Goal: Information Seeking & Learning: Learn about a topic

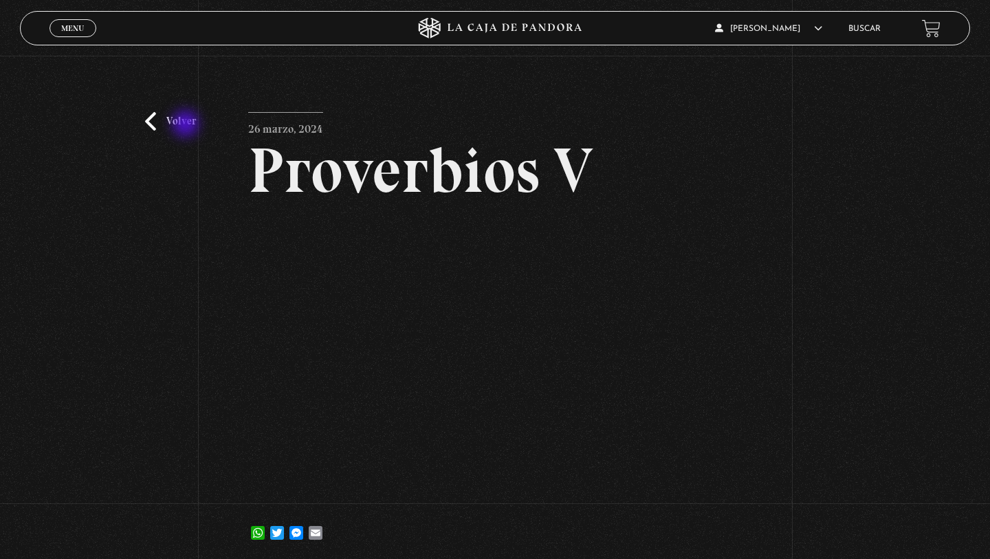
click at [186, 125] on link "Volver" at bounding box center [170, 121] width 51 height 19
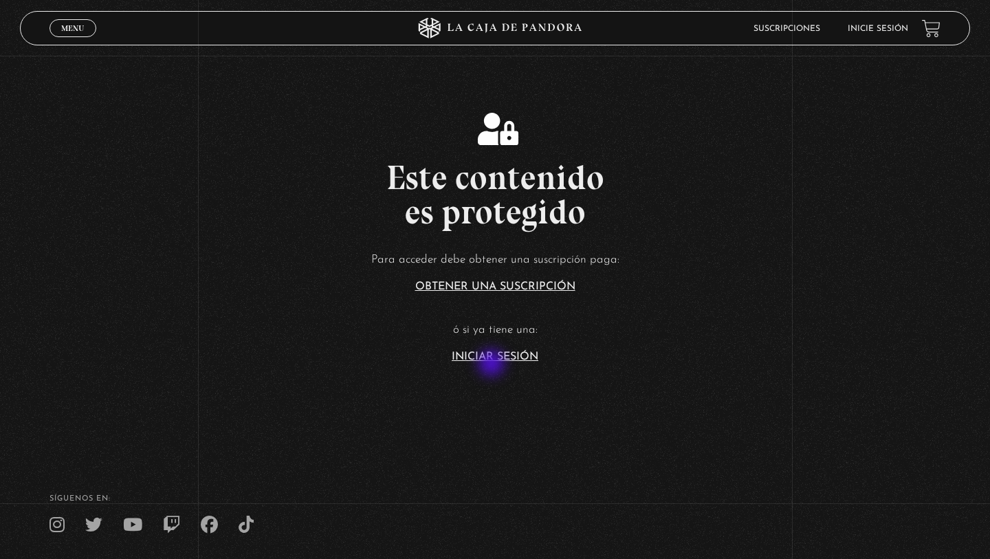
click at [493, 364] on section "Este contenido es protegido Para acceder debe obtener una suscripción paga: Obt…" at bounding box center [495, 223] width 990 height 447
click at [491, 357] on link "Iniciar Sesión" at bounding box center [495, 356] width 87 height 11
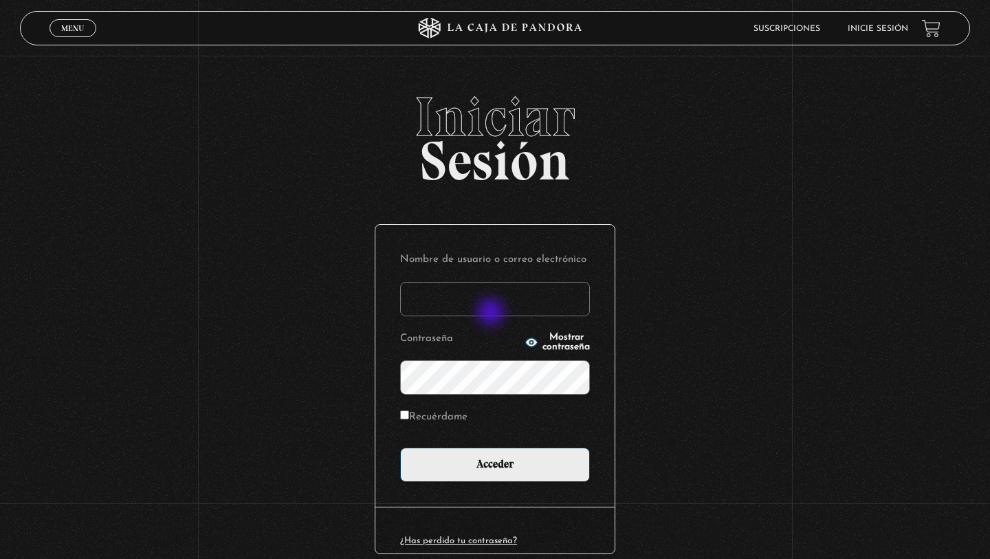
click at [492, 313] on input "Nombre de usuario o correo electrónico" at bounding box center [495, 299] width 190 height 34
type input "elenamenjivar89@gmail.com"
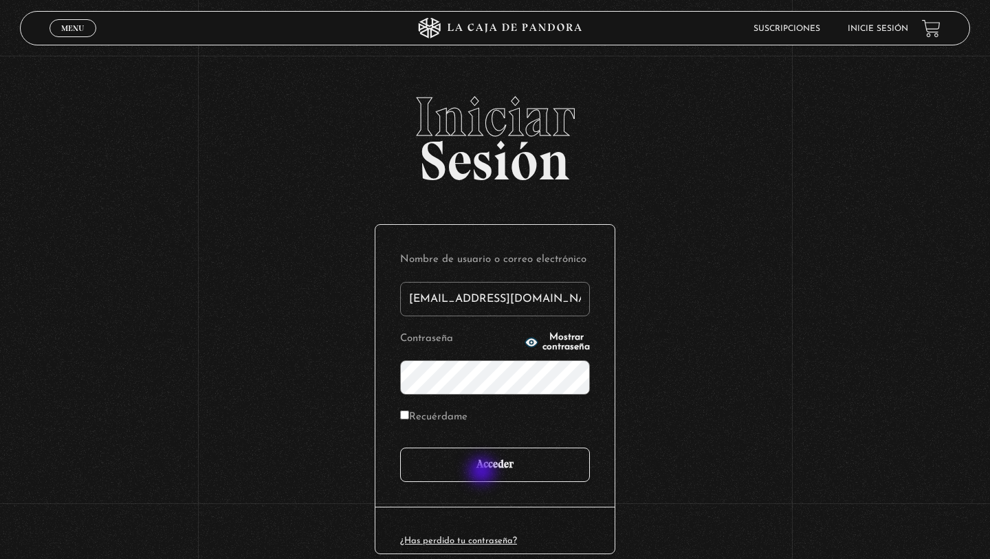
click at [483, 472] on input "Acceder" at bounding box center [495, 464] width 190 height 34
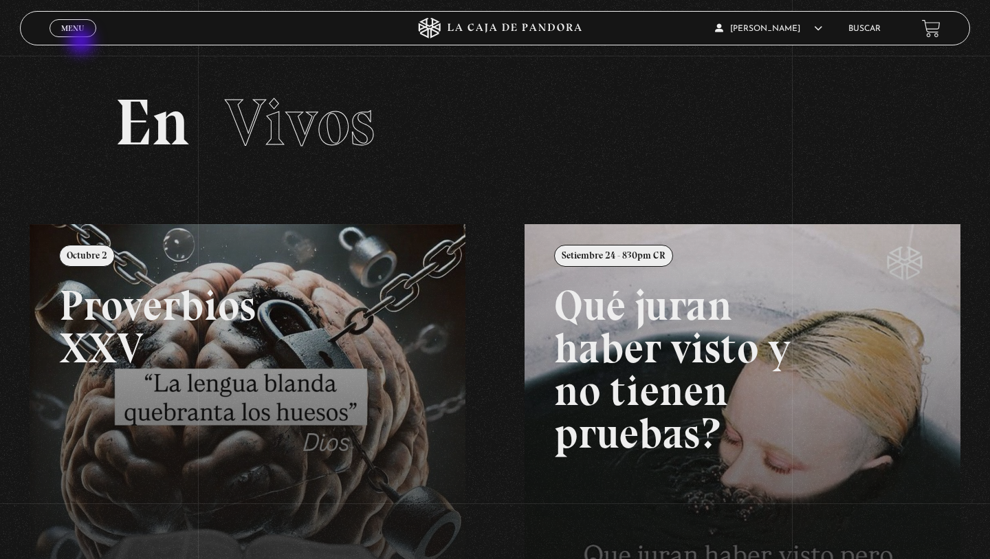
click at [82, 43] on div "Menu Cerrar" at bounding box center [197, 28] width 297 height 33
click at [80, 40] on div "Menu Cerrar" at bounding box center [197, 28] width 297 height 33
click at [74, 30] on span "Menu" at bounding box center [72, 28] width 23 height 8
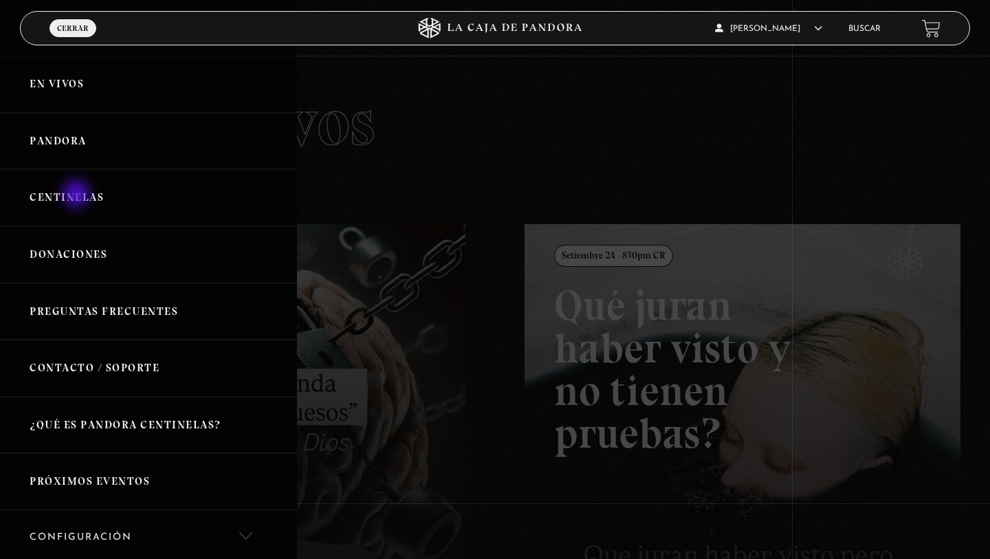
click at [78, 195] on link "Centinelas" at bounding box center [148, 197] width 297 height 57
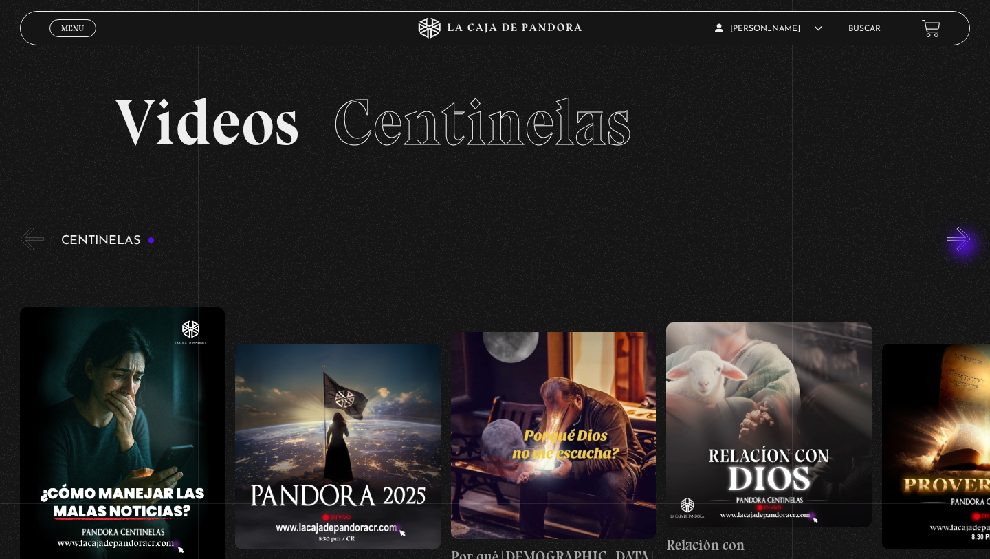
click at [965, 246] on button "»" at bounding box center [958, 239] width 24 height 24
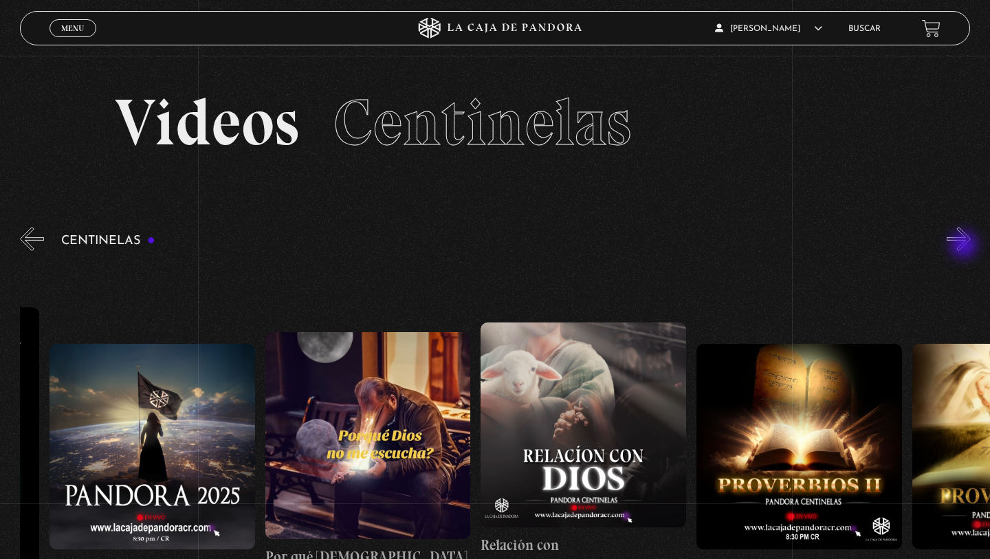
click at [965, 247] on button "»" at bounding box center [958, 239] width 24 height 24
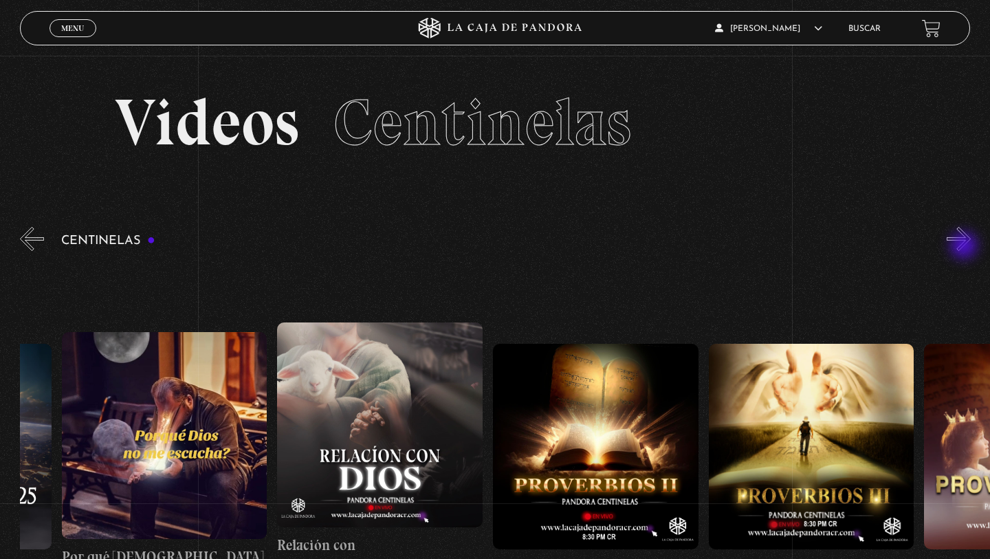
click at [965, 247] on button "»" at bounding box center [958, 239] width 24 height 24
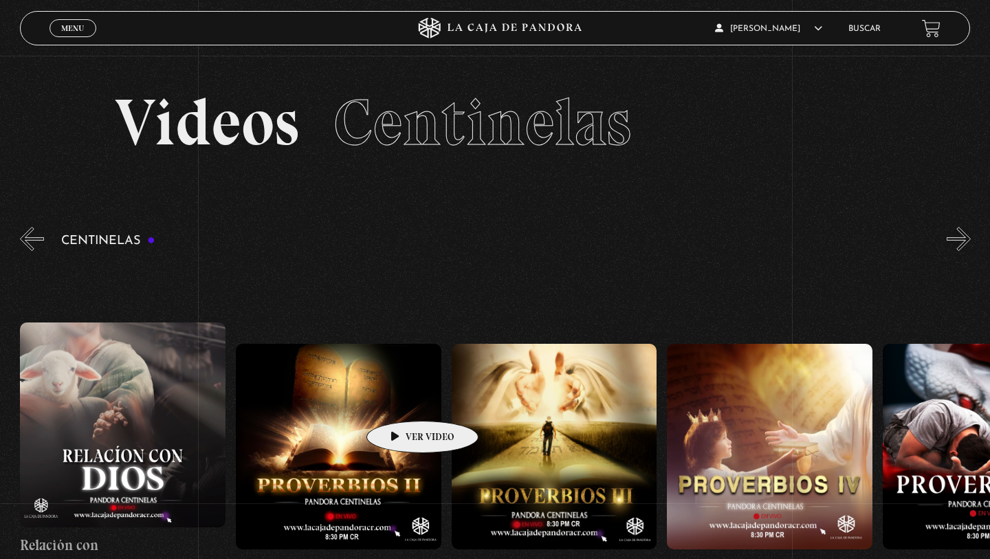
scroll to position [0, 646]
click at [946, 237] on button "»" at bounding box center [958, 239] width 24 height 24
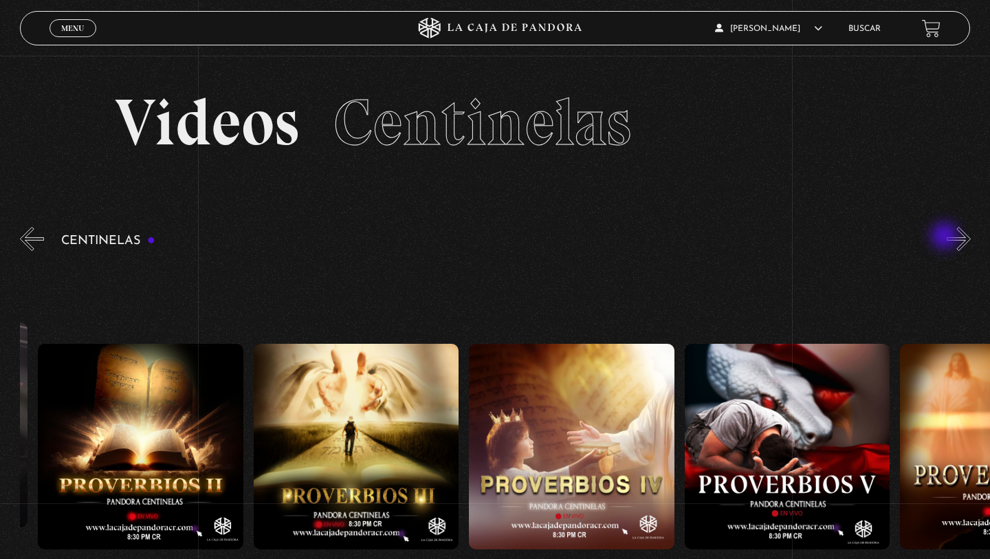
click at [946, 237] on button "»" at bounding box center [958, 239] width 24 height 24
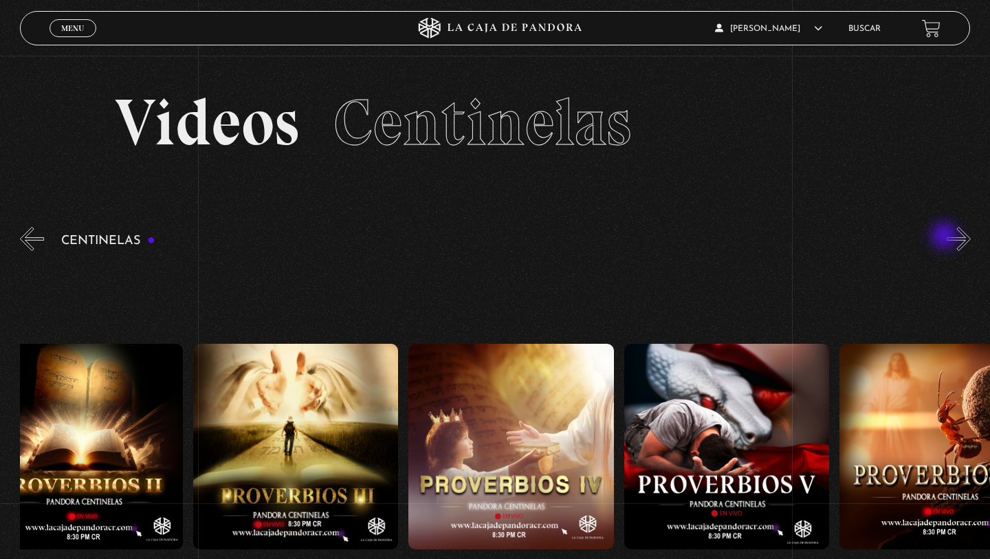
click at [946, 237] on button "»" at bounding box center [958, 239] width 24 height 24
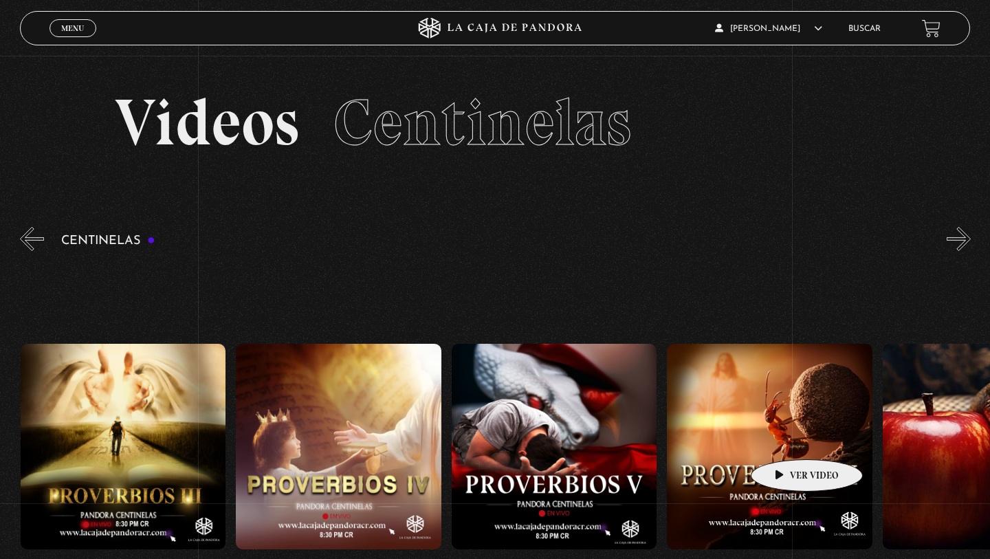
click at [785, 438] on figure at bounding box center [769, 446] width 205 height 205
